Goal: Information Seeking & Learning: Learn about a topic

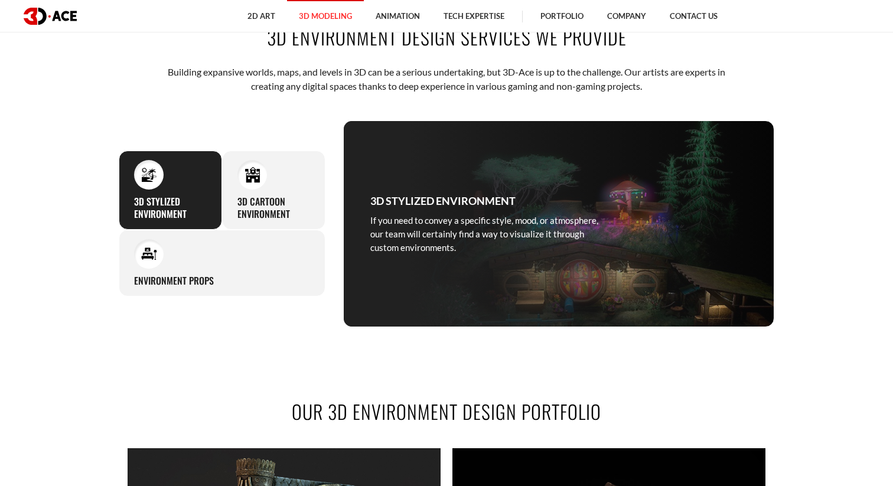
scroll to position [528, 0]
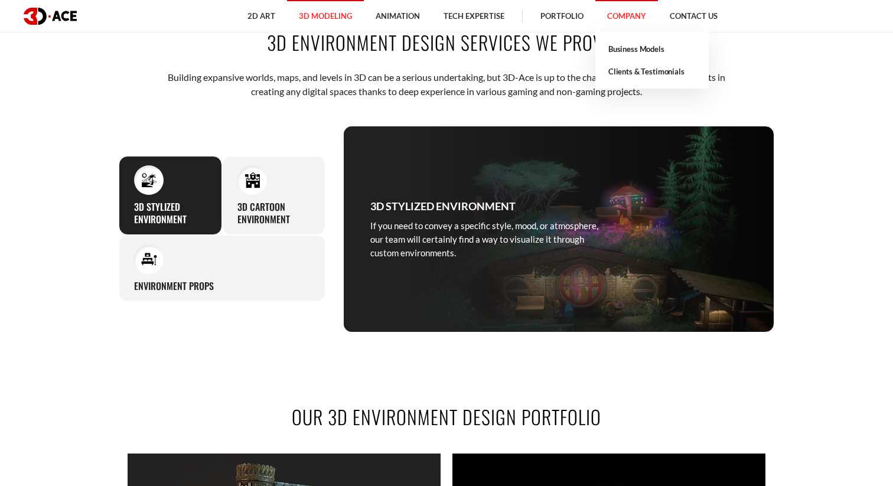
click at [625, 20] on link "Company" at bounding box center [626, 16] width 63 height 32
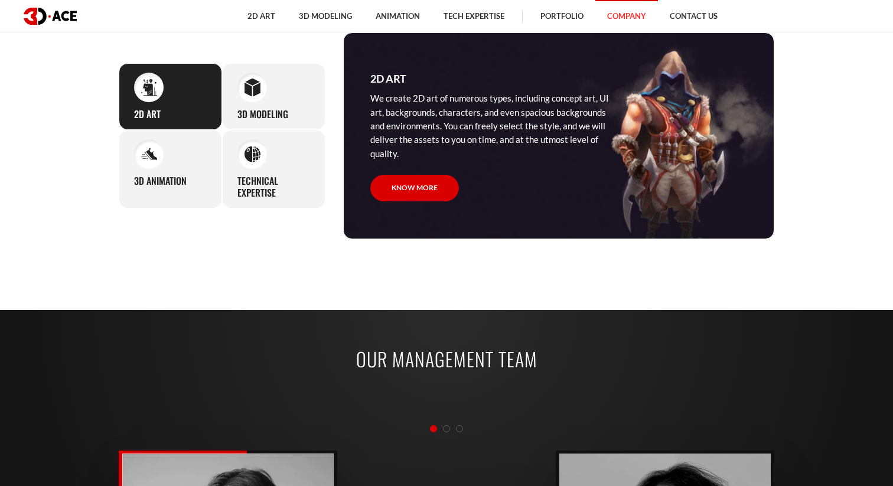
scroll to position [1045, 0]
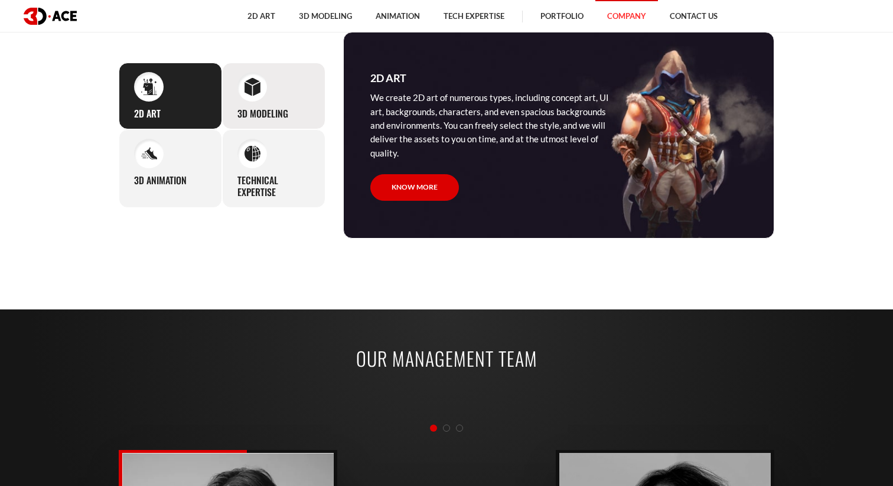
click at [260, 102] on div "3D Modeling Our studio can easily supply you with professional 3D models for pr…" at bounding box center [273, 96] width 103 height 67
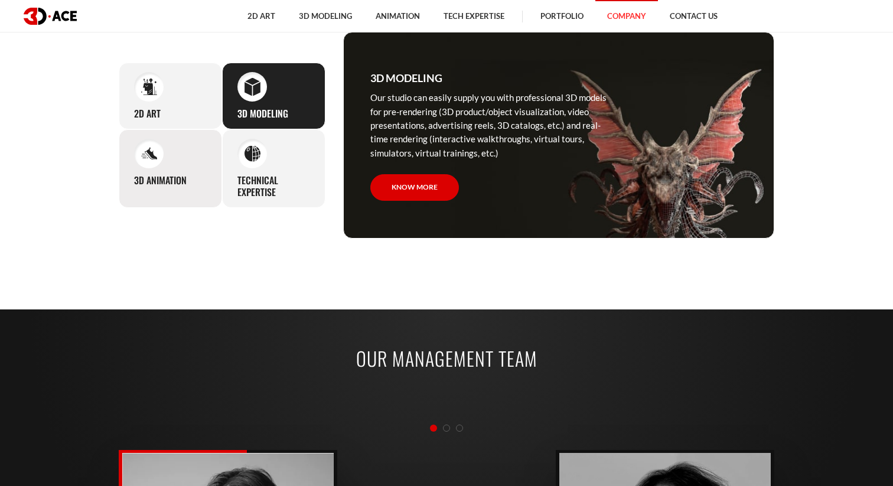
click at [181, 180] on h3 "3D Animation" at bounding box center [160, 180] width 53 height 12
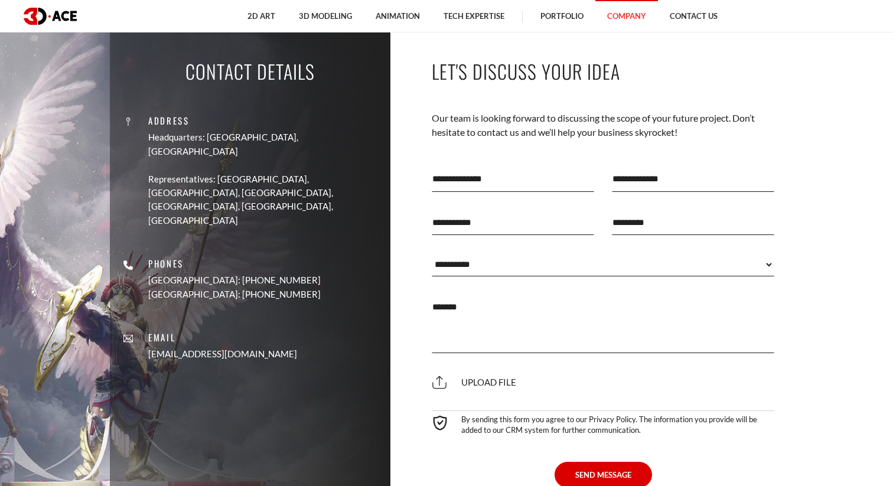
scroll to position [2563, 0]
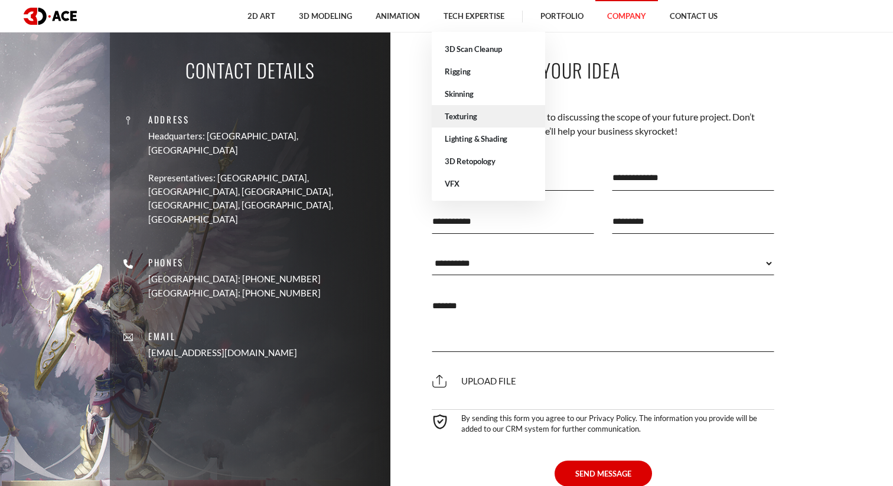
click at [478, 125] on link "Texturing" at bounding box center [488, 116] width 113 height 22
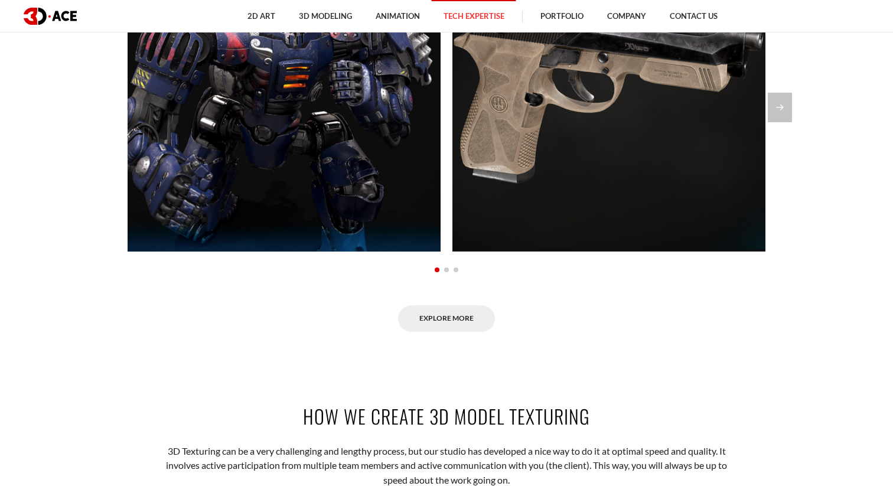
scroll to position [538, 0]
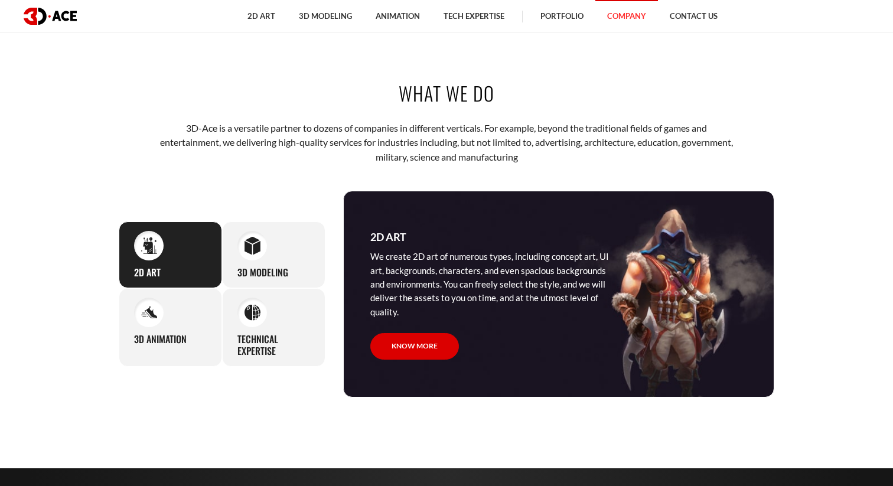
scroll to position [885, 0]
